Goal: Information Seeking & Learning: Understand process/instructions

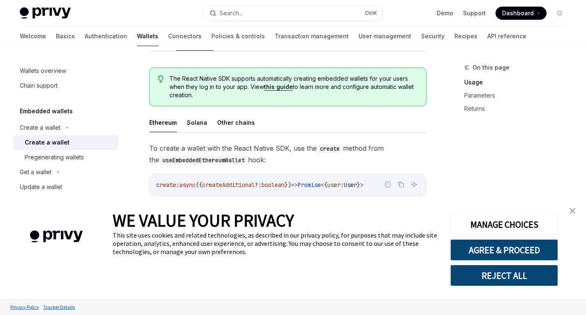
scroll to position [208, 0]
click at [196, 125] on button "Solana" at bounding box center [197, 121] width 21 height 19
type textarea "*"
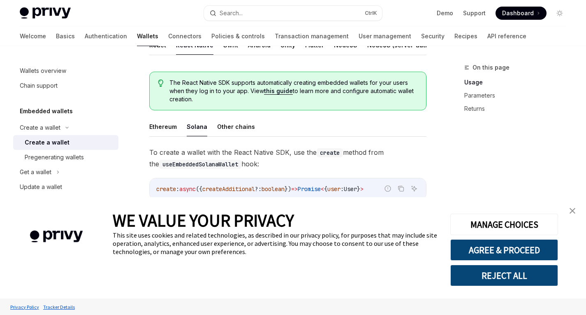
scroll to position [203, 0]
click at [493, 244] on button "AGREE & PROCEED" at bounding box center [504, 249] width 108 height 21
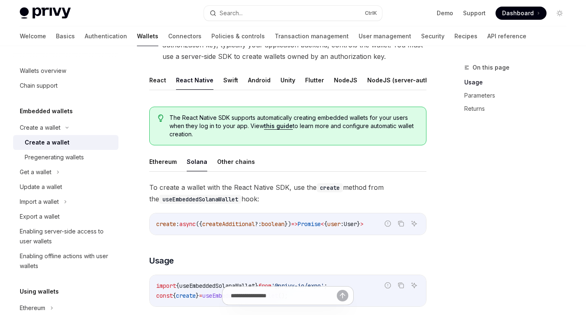
scroll to position [158, 0]
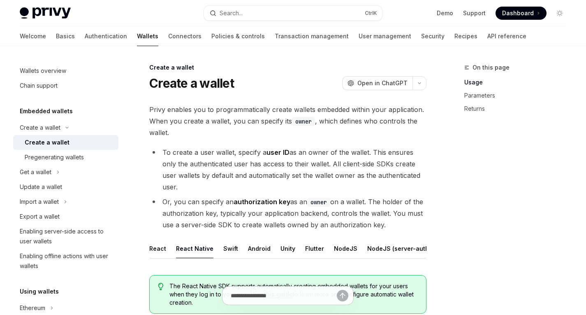
click at [342, 136] on span "Privy enables you to programmatically create wallets embedded within your appli…" at bounding box center [287, 121] width 277 height 35
click at [318, 132] on span "Privy enables you to programmatically create wallets embedded within your appli…" at bounding box center [287, 121] width 277 height 35
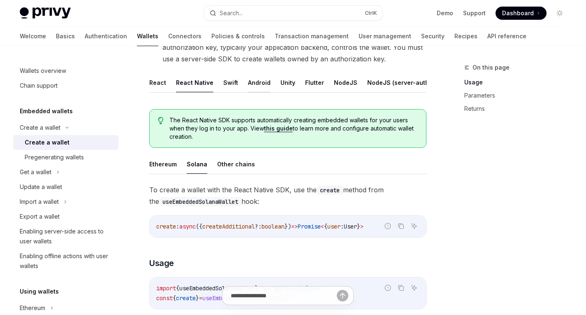
scroll to position [167, 0]
